Goal: Navigation & Orientation: Find specific page/section

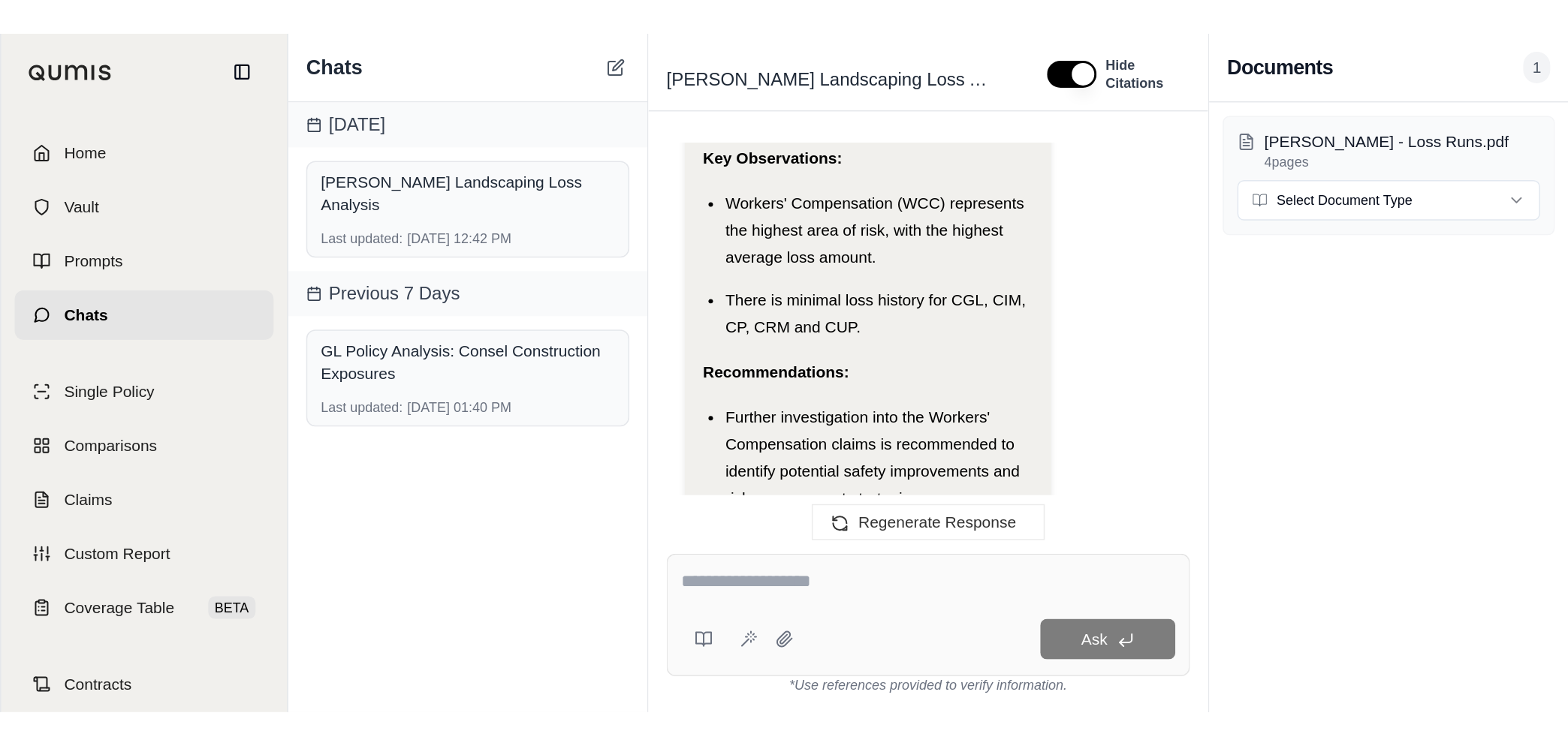
scroll to position [4629, 0]
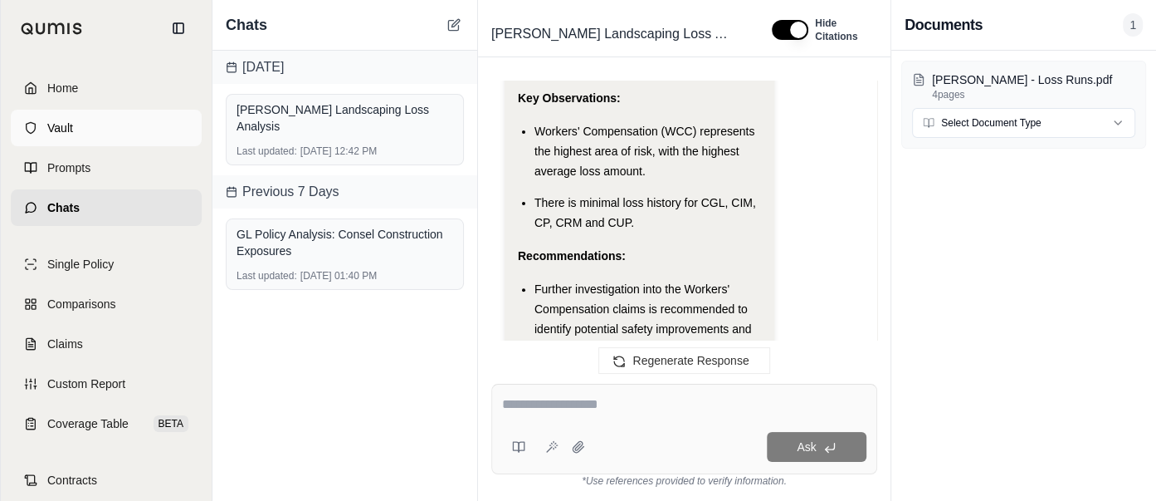
click at [54, 131] on span "Vault" at bounding box center [60, 128] width 26 height 17
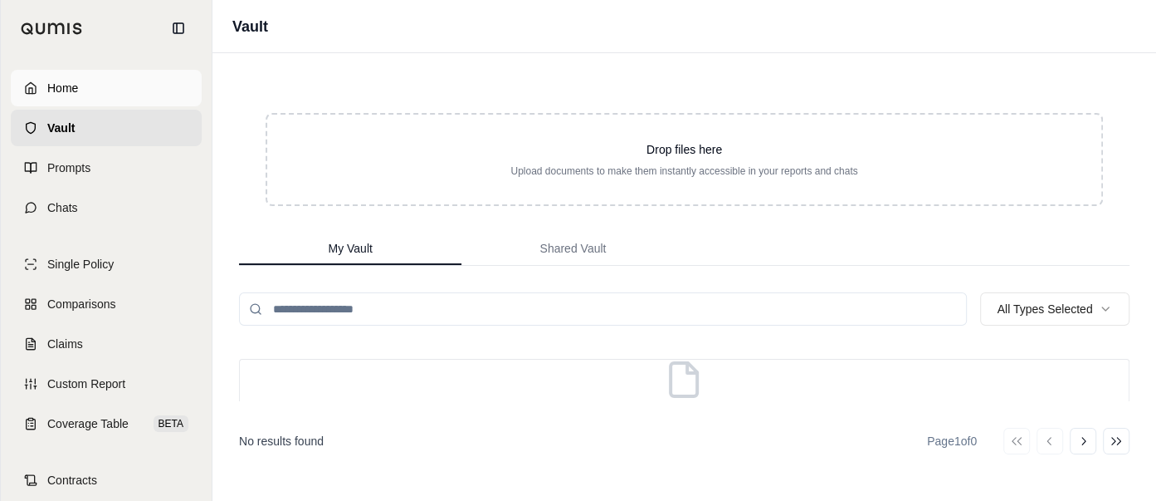
click at [82, 75] on link "Home" at bounding box center [106, 88] width 191 height 37
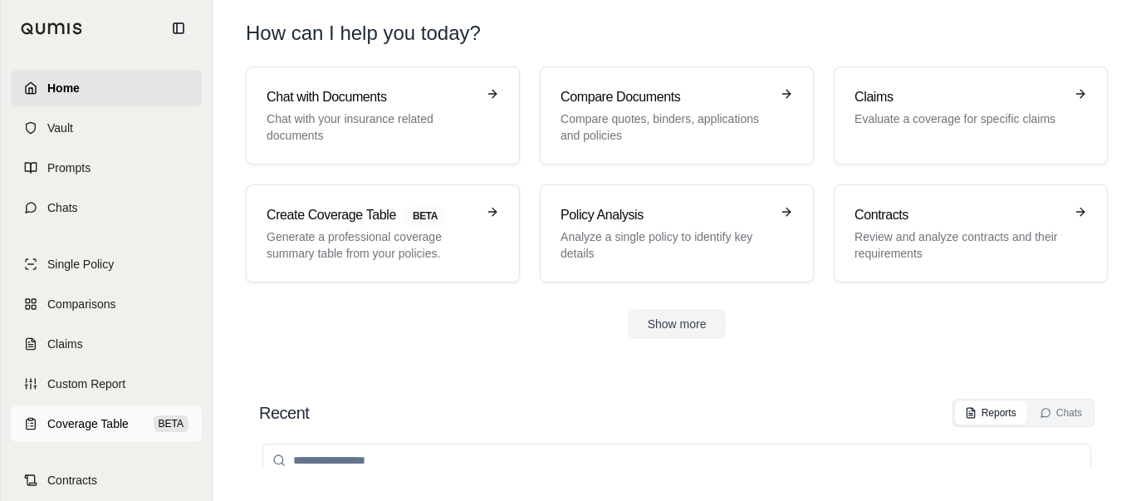
click at [74, 424] on span "Coverage Table" at bounding box center [87, 423] width 81 height 17
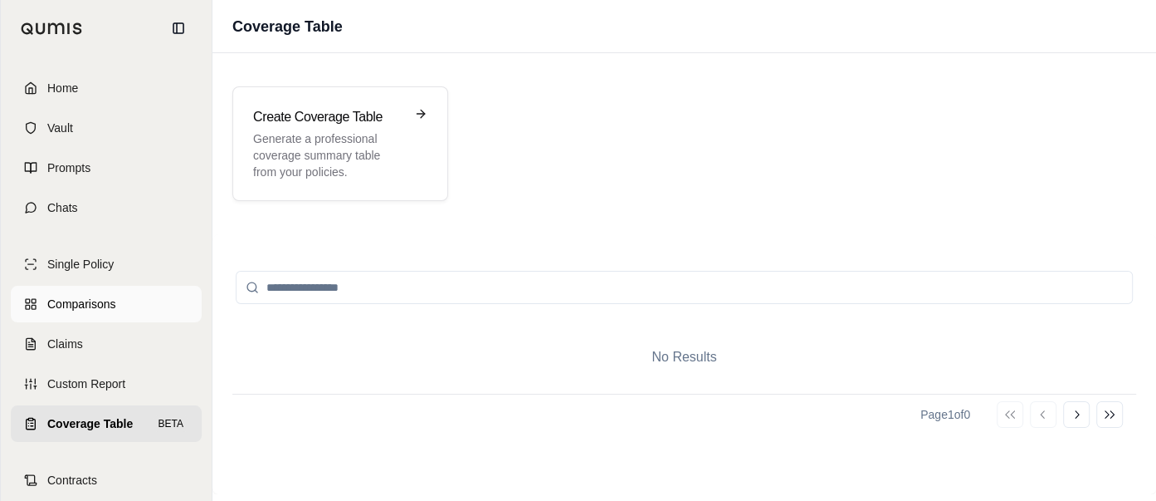
click at [109, 310] on span "Comparisons" at bounding box center [81, 304] width 68 height 17
